Goal: Navigation & Orientation: Find specific page/section

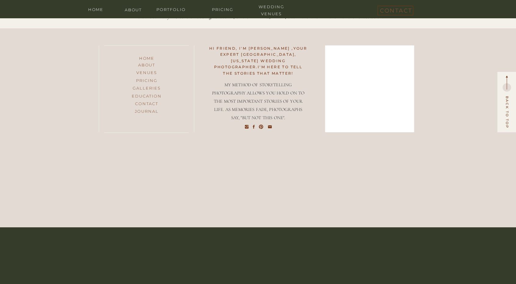
scroll to position [2734, 0]
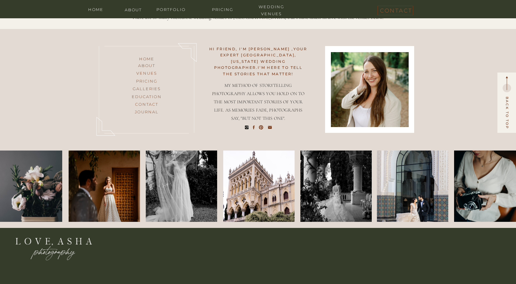
click at [247, 126] on icon at bounding box center [247, 128] width 4 height 4
click at [247, 129] on icon at bounding box center [247, 128] width 4 height 4
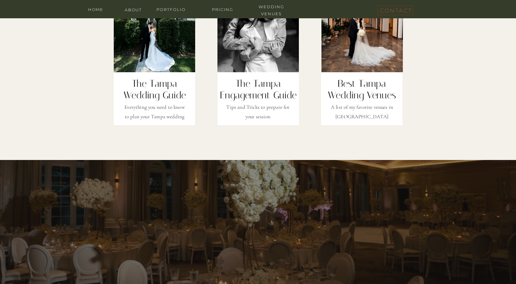
scroll to position [2122, 0]
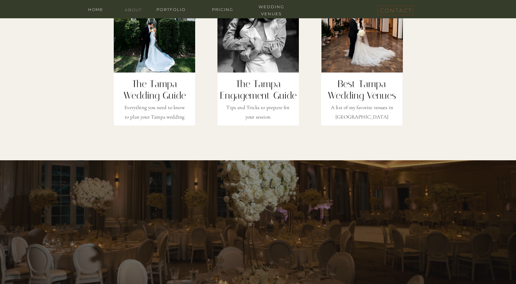
click at [131, 9] on nav "about" at bounding box center [133, 9] width 24 height 6
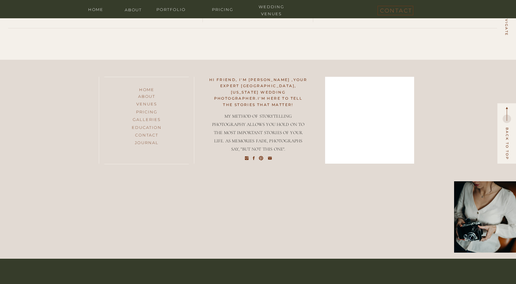
scroll to position [1743, 0]
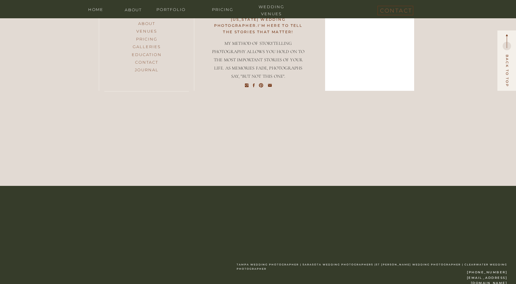
scroll to position [2776, 0]
